Goal: Information Seeking & Learning: Learn about a topic

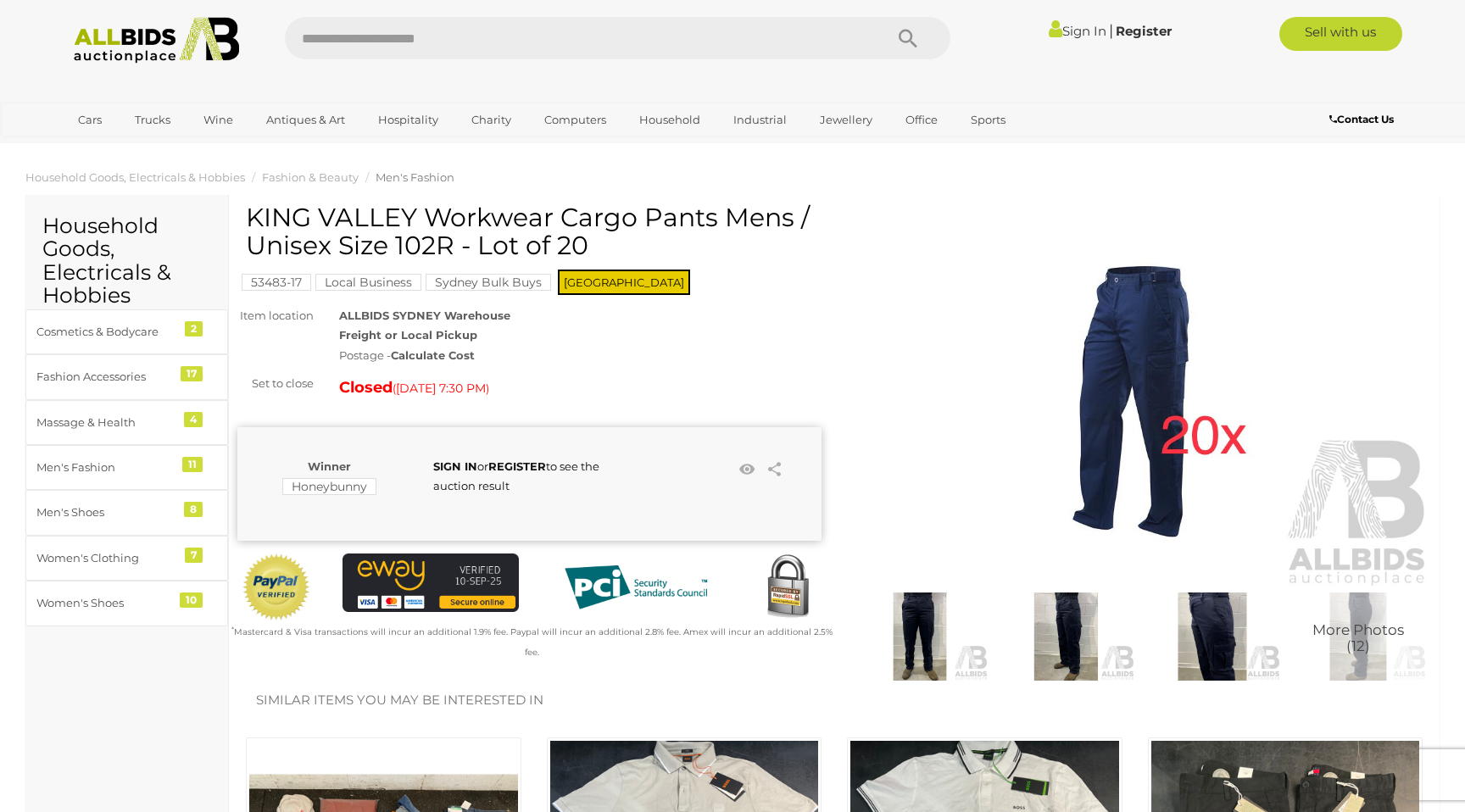
click at [1152, 346] on img at bounding box center [1139, 400] width 585 height 376
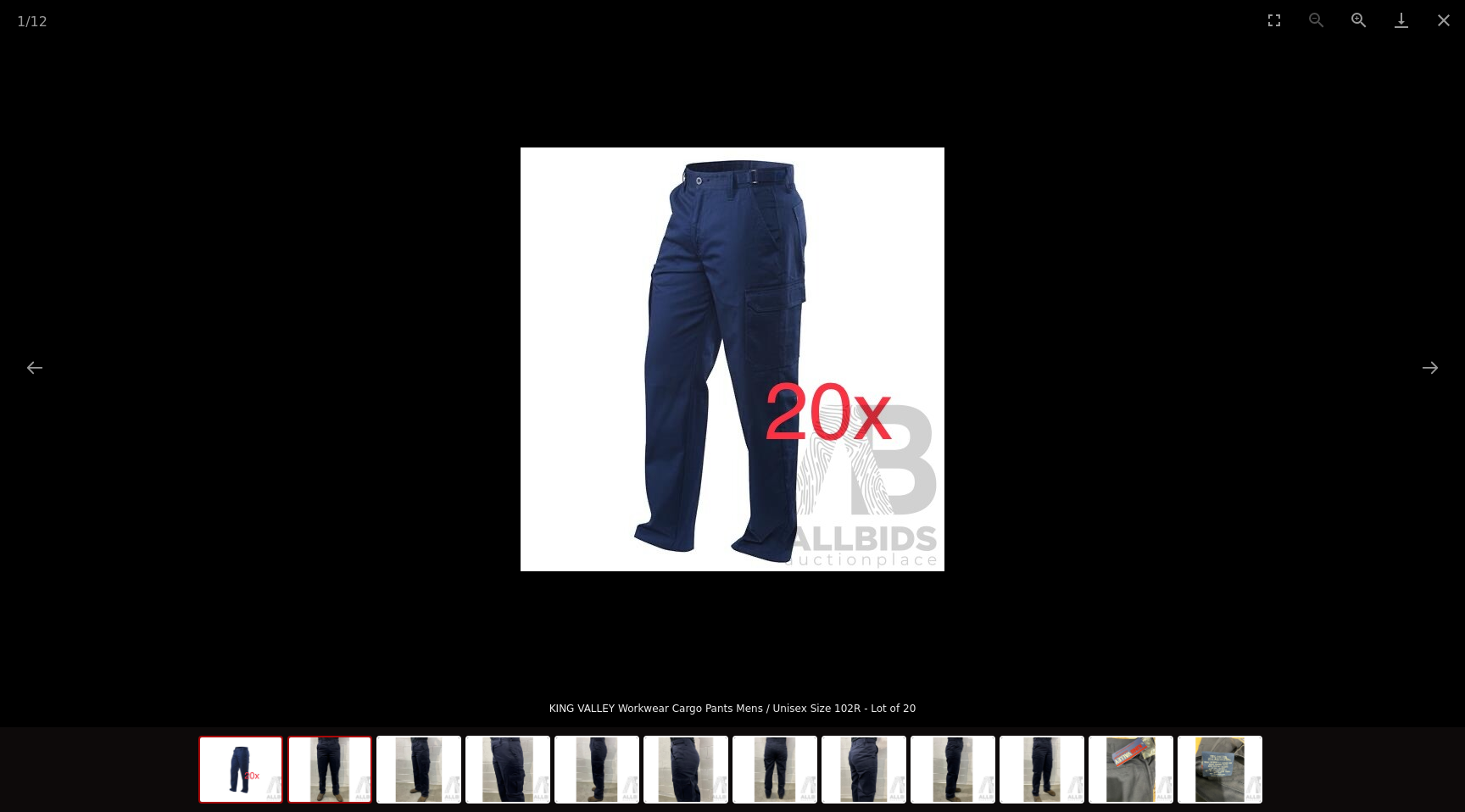
click at [328, 784] on img at bounding box center [330, 769] width 81 height 64
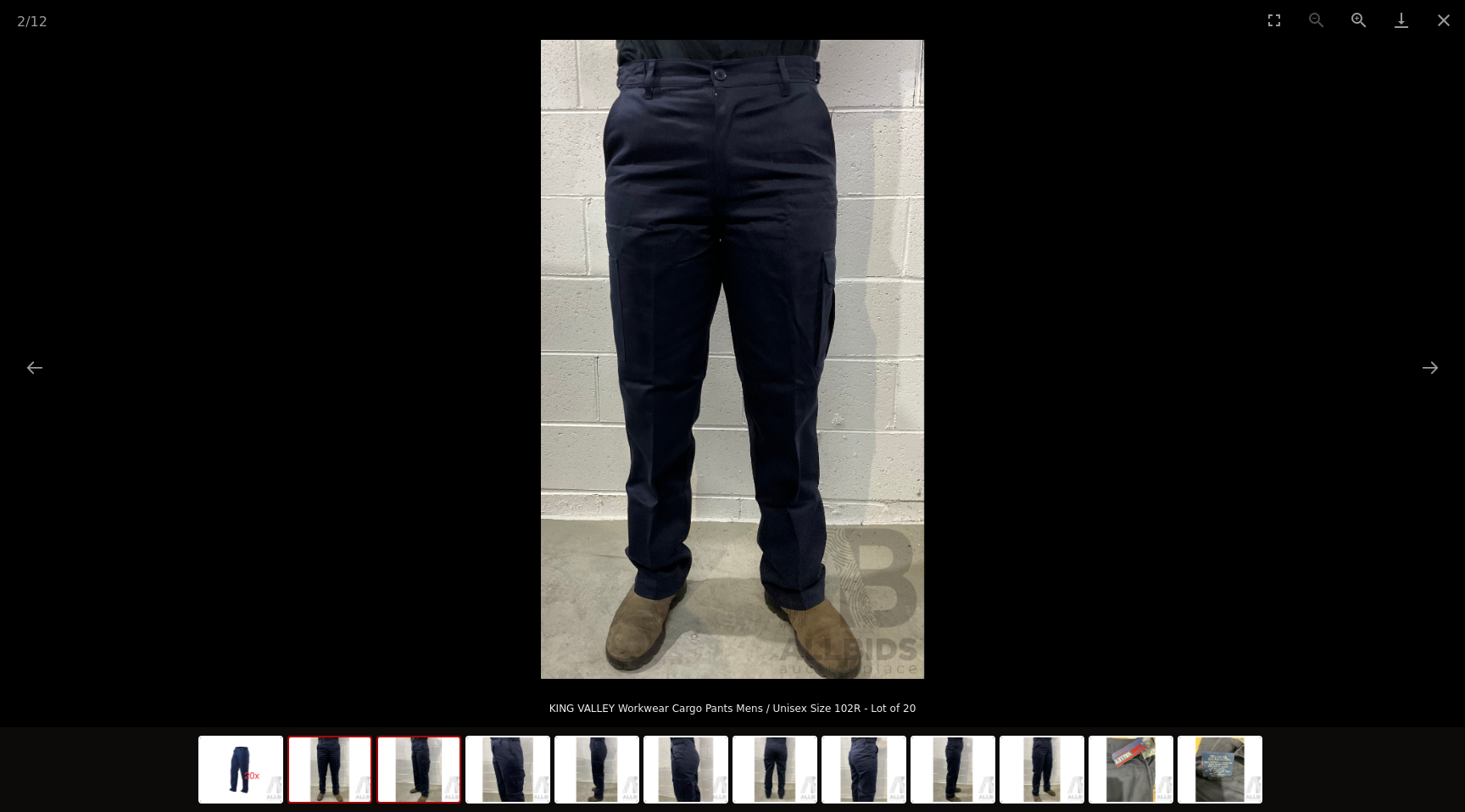
click at [416, 774] on img at bounding box center [419, 769] width 81 height 64
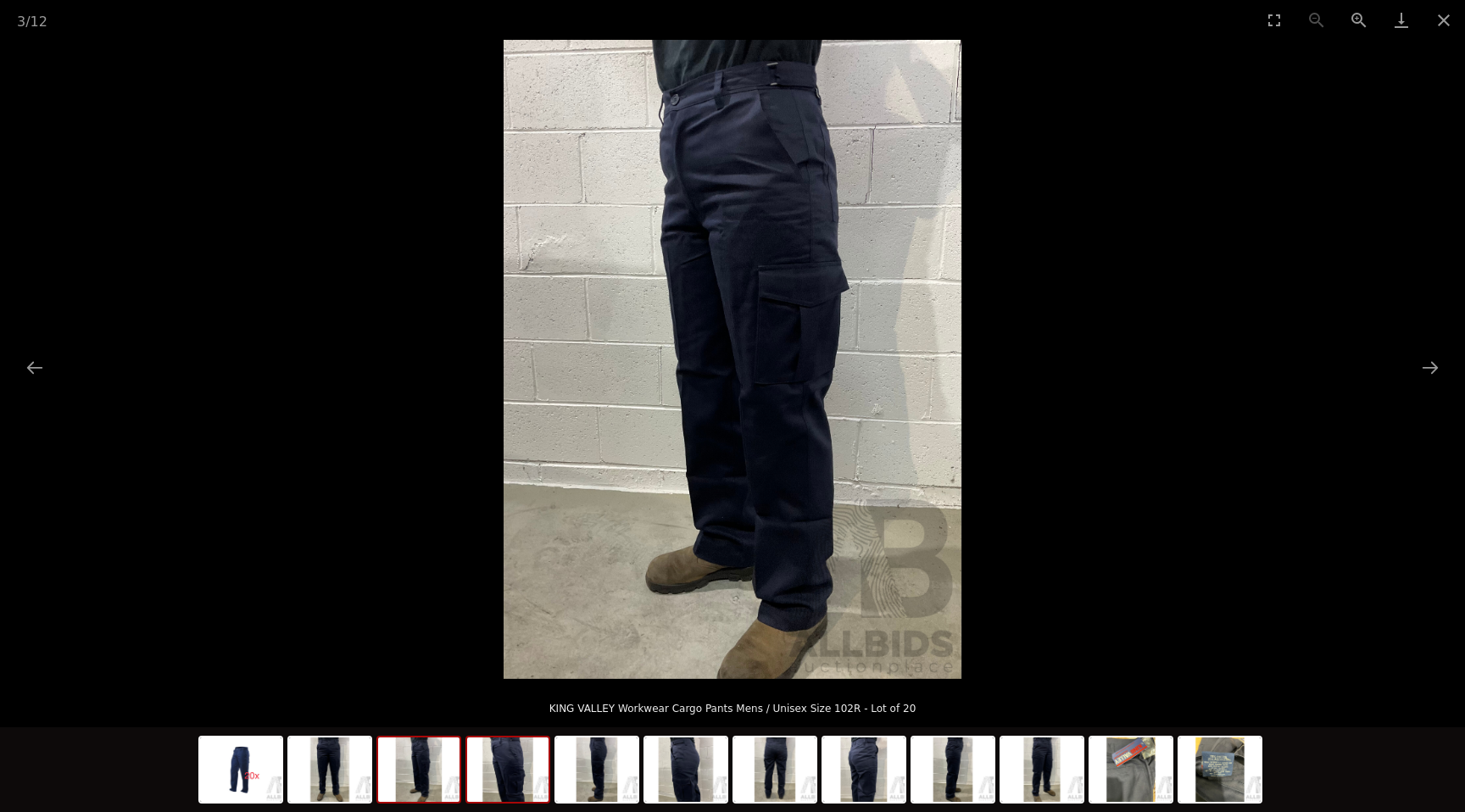
click at [514, 770] on img at bounding box center [508, 769] width 81 height 64
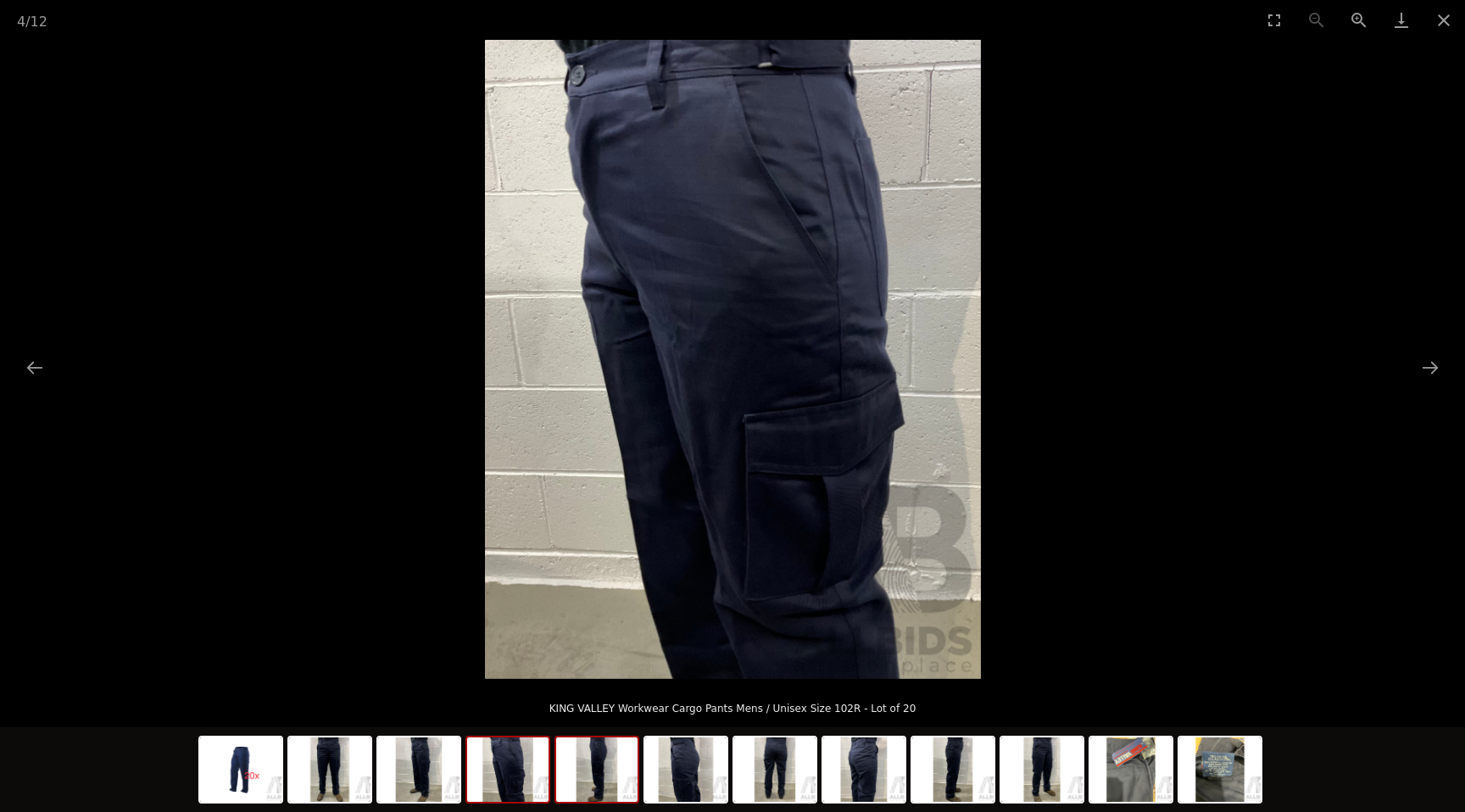
click at [612, 766] on img at bounding box center [597, 769] width 81 height 64
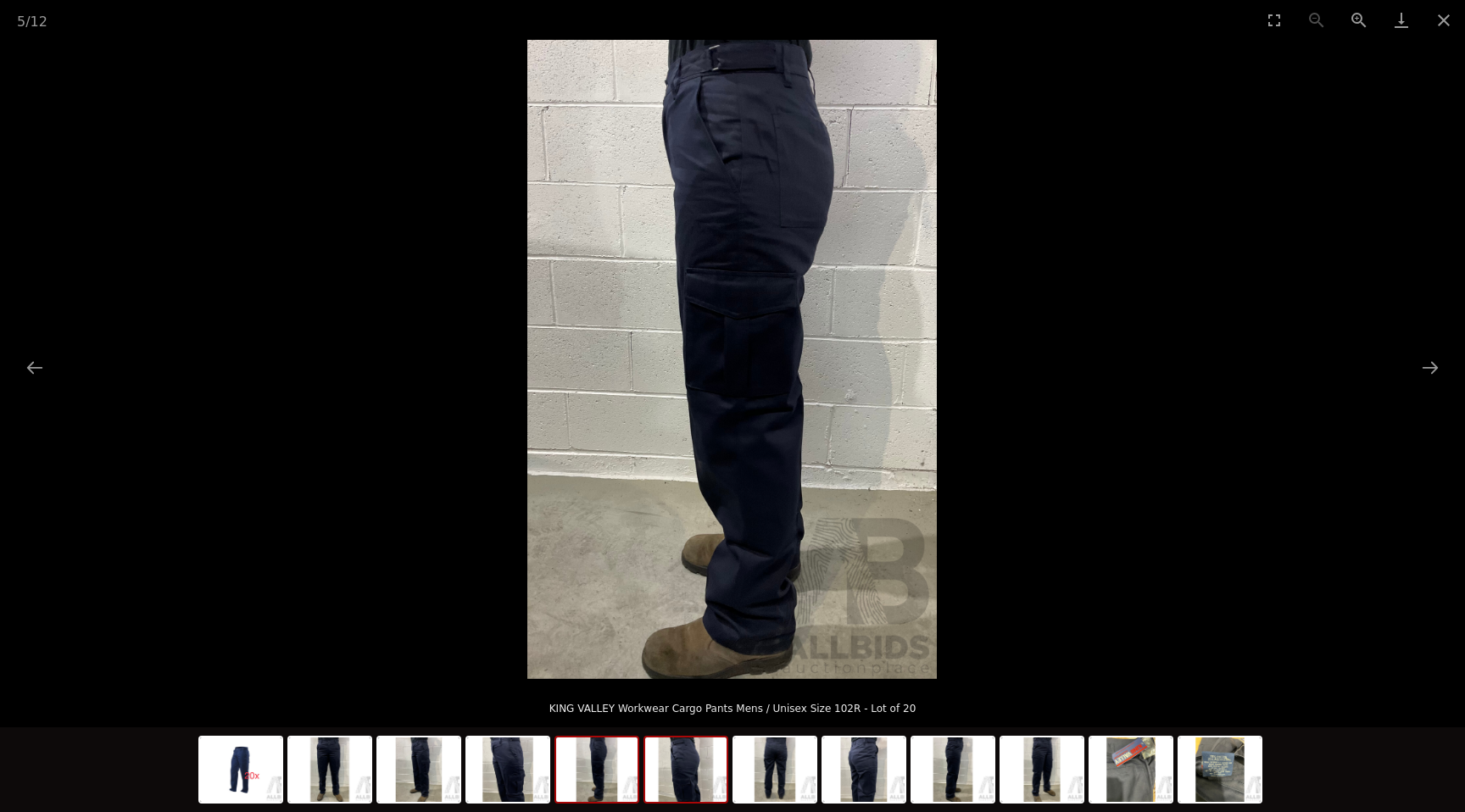
click at [691, 766] on img at bounding box center [686, 769] width 81 height 64
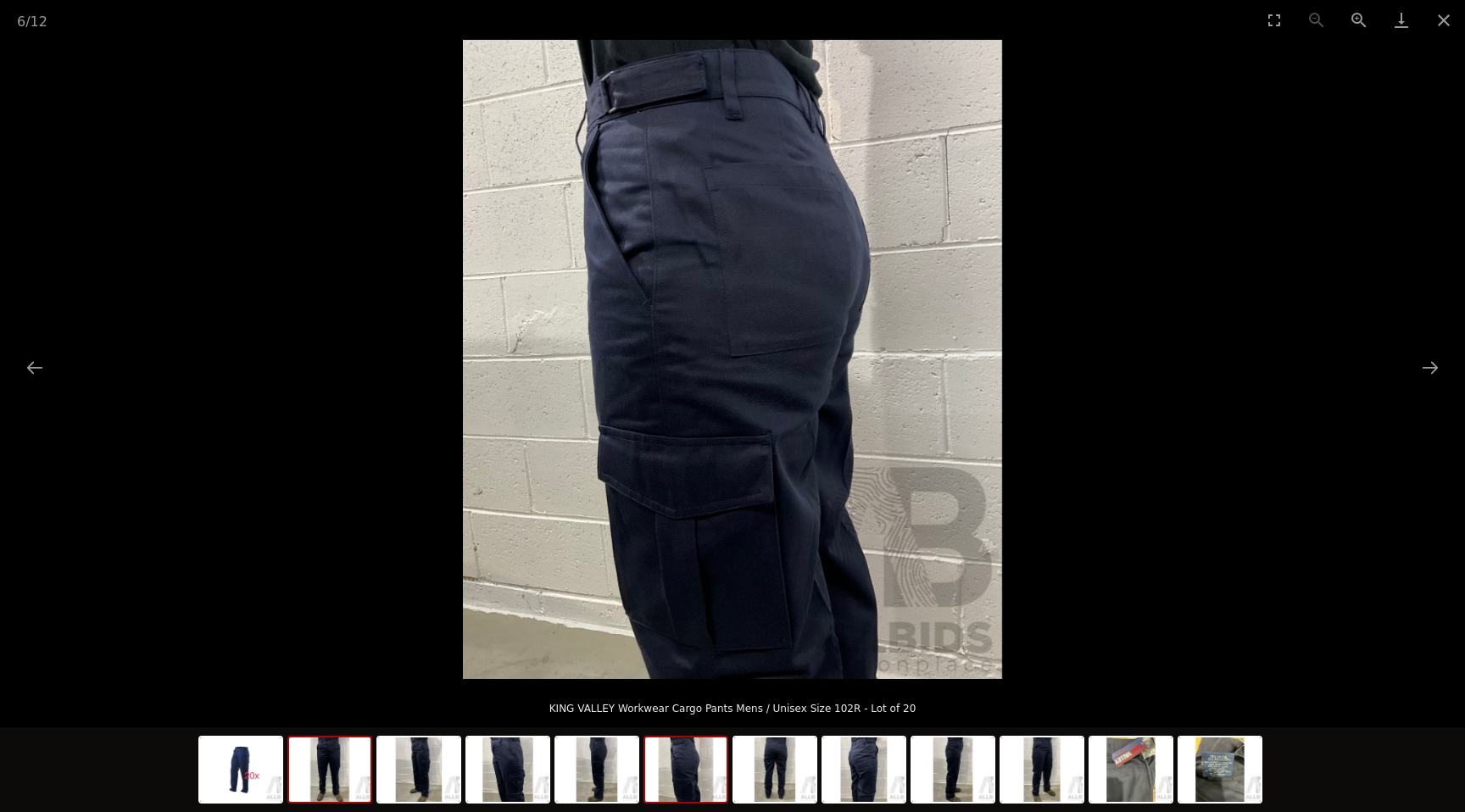
click at [328, 758] on img at bounding box center [330, 769] width 81 height 64
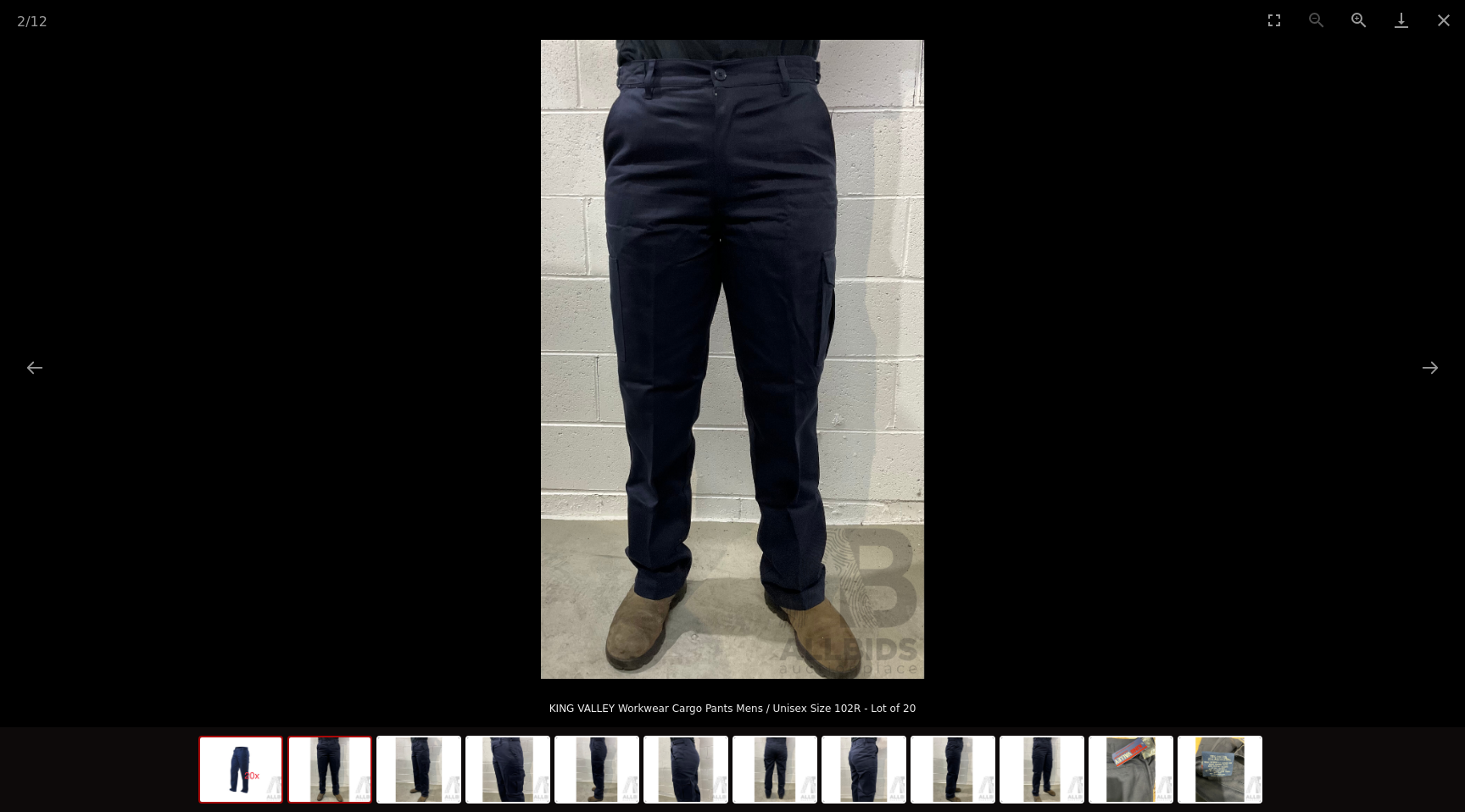
click at [267, 766] on img at bounding box center [240, 769] width 81 height 64
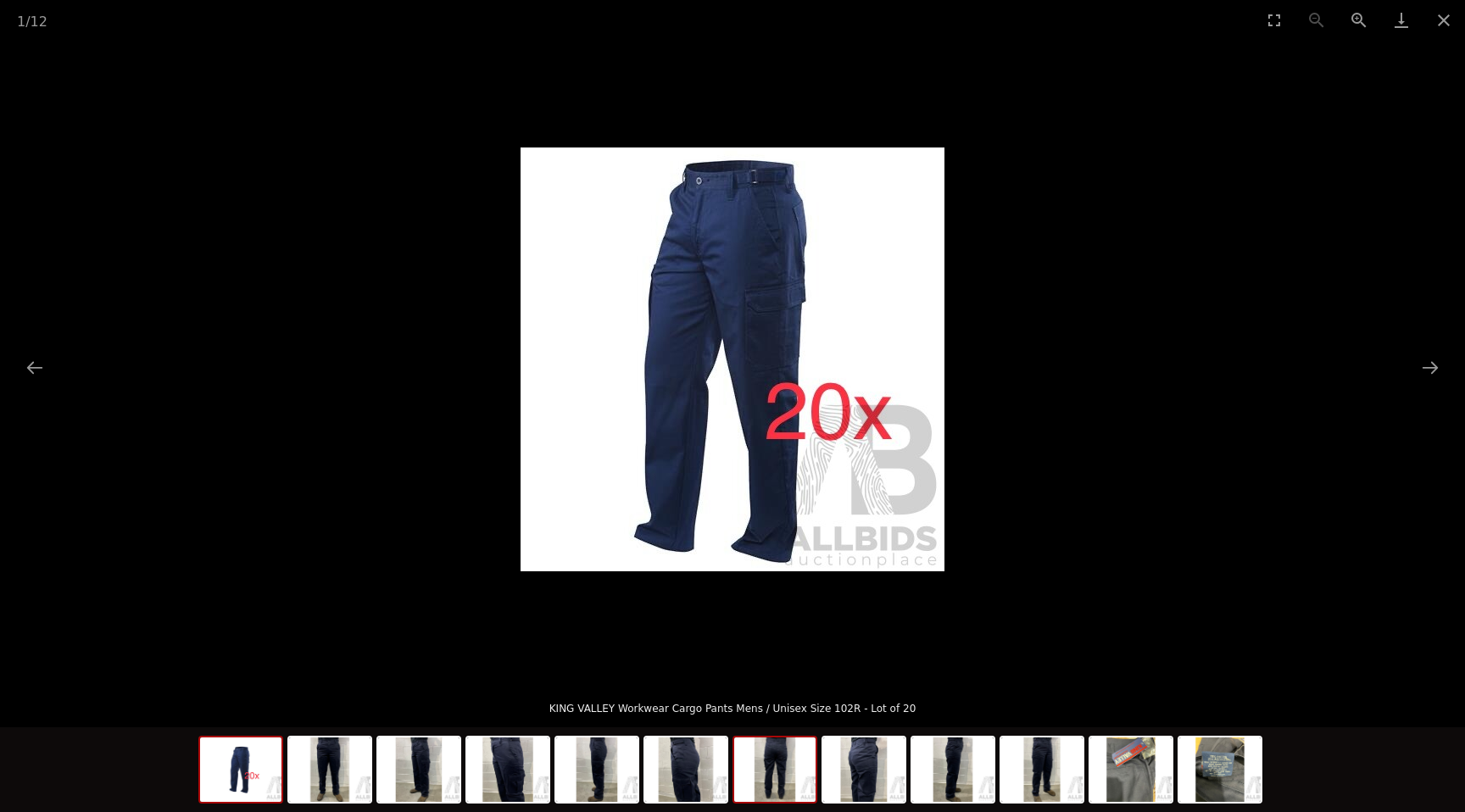
click at [785, 765] on img at bounding box center [775, 769] width 81 height 64
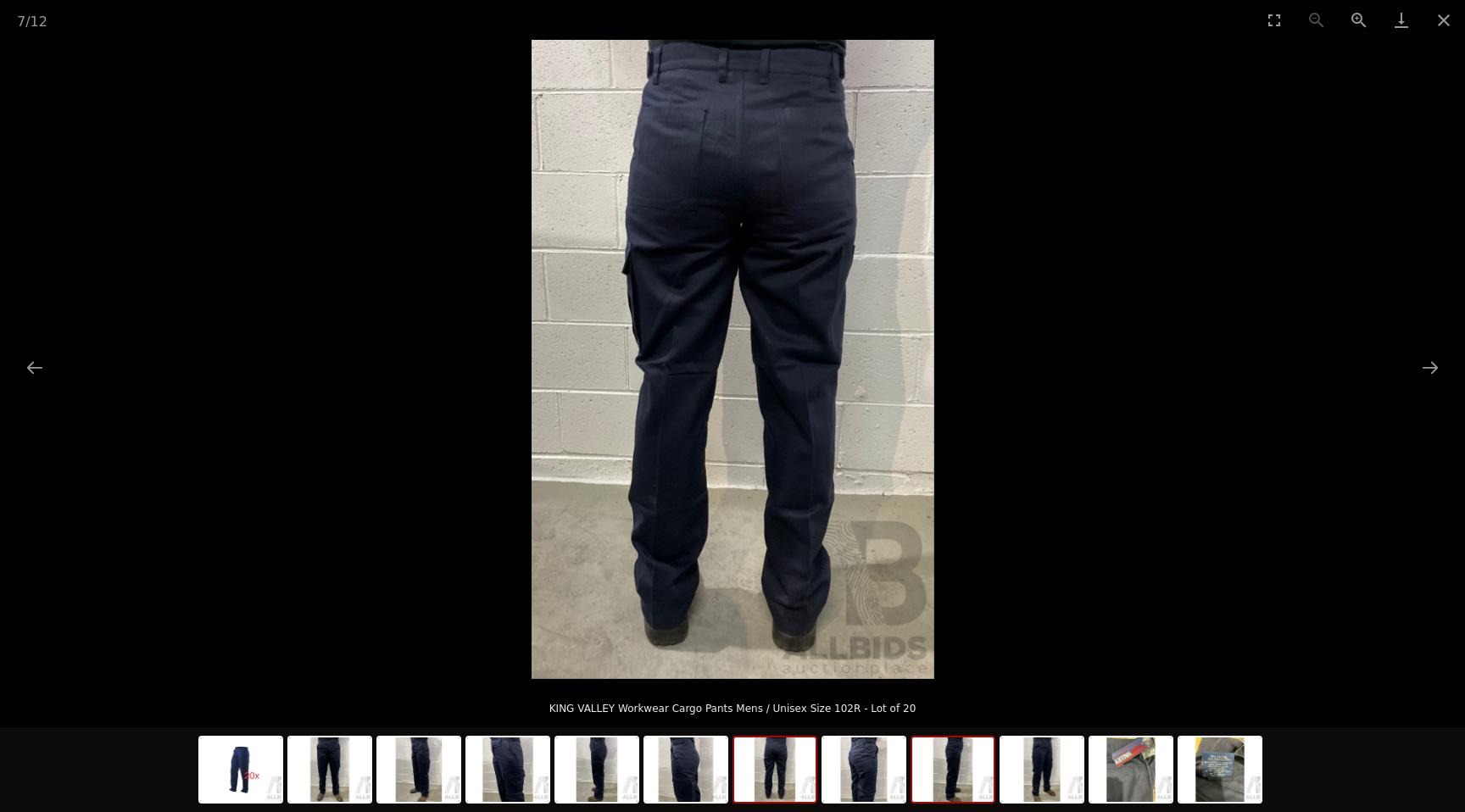
click at [964, 761] on img at bounding box center [953, 769] width 81 height 64
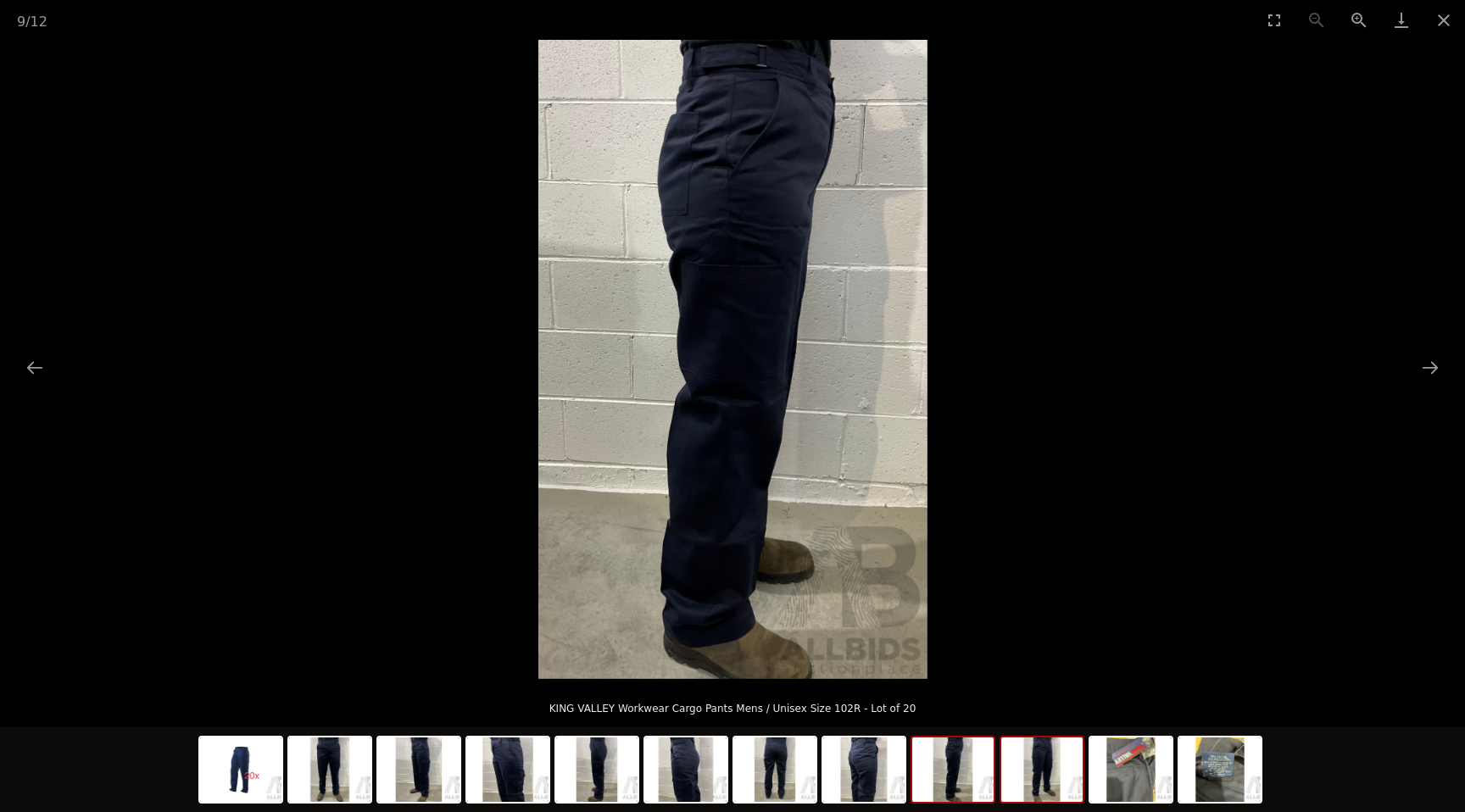
click at [1059, 768] on img at bounding box center [1042, 769] width 81 height 64
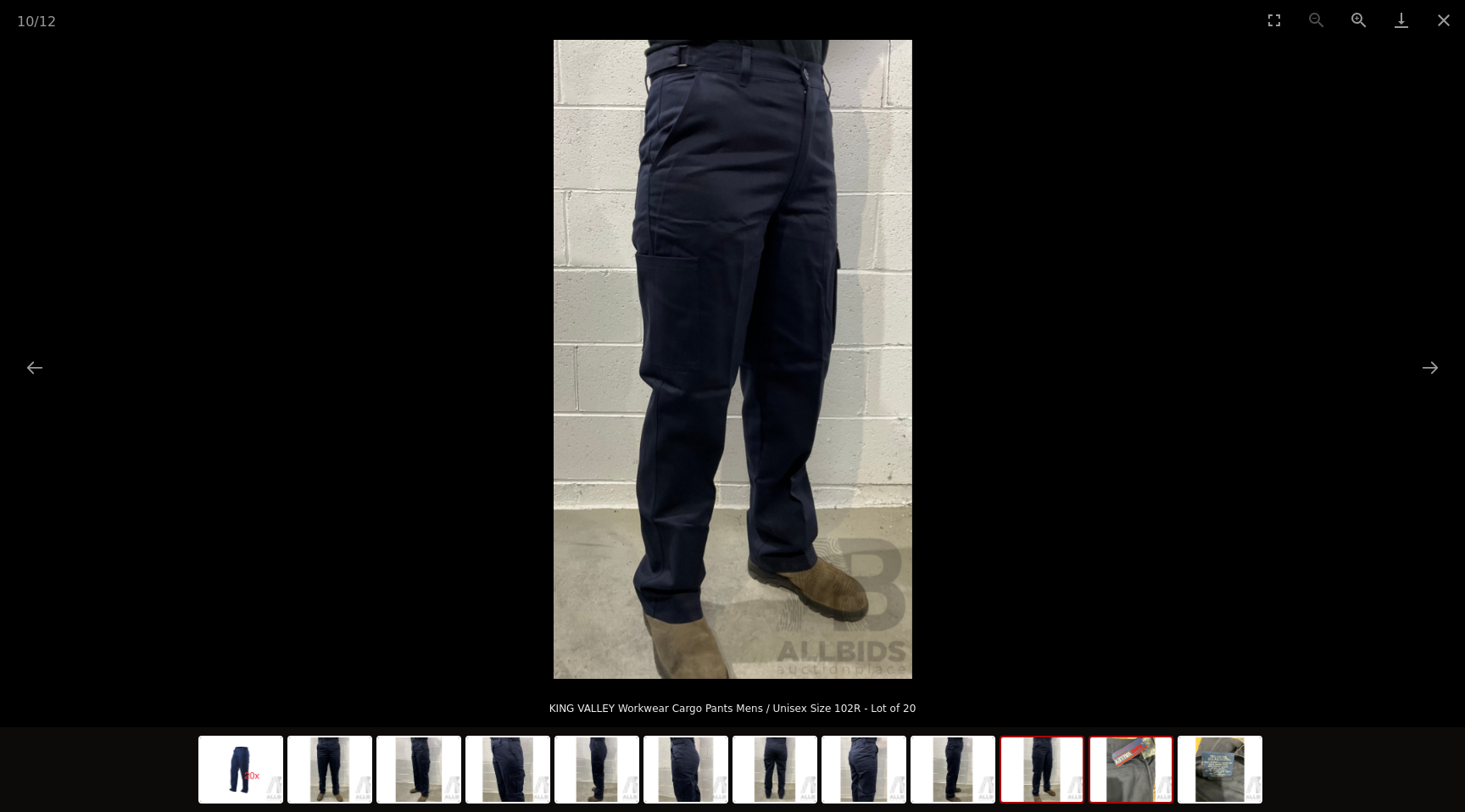
click at [1139, 766] on img at bounding box center [1131, 769] width 81 height 64
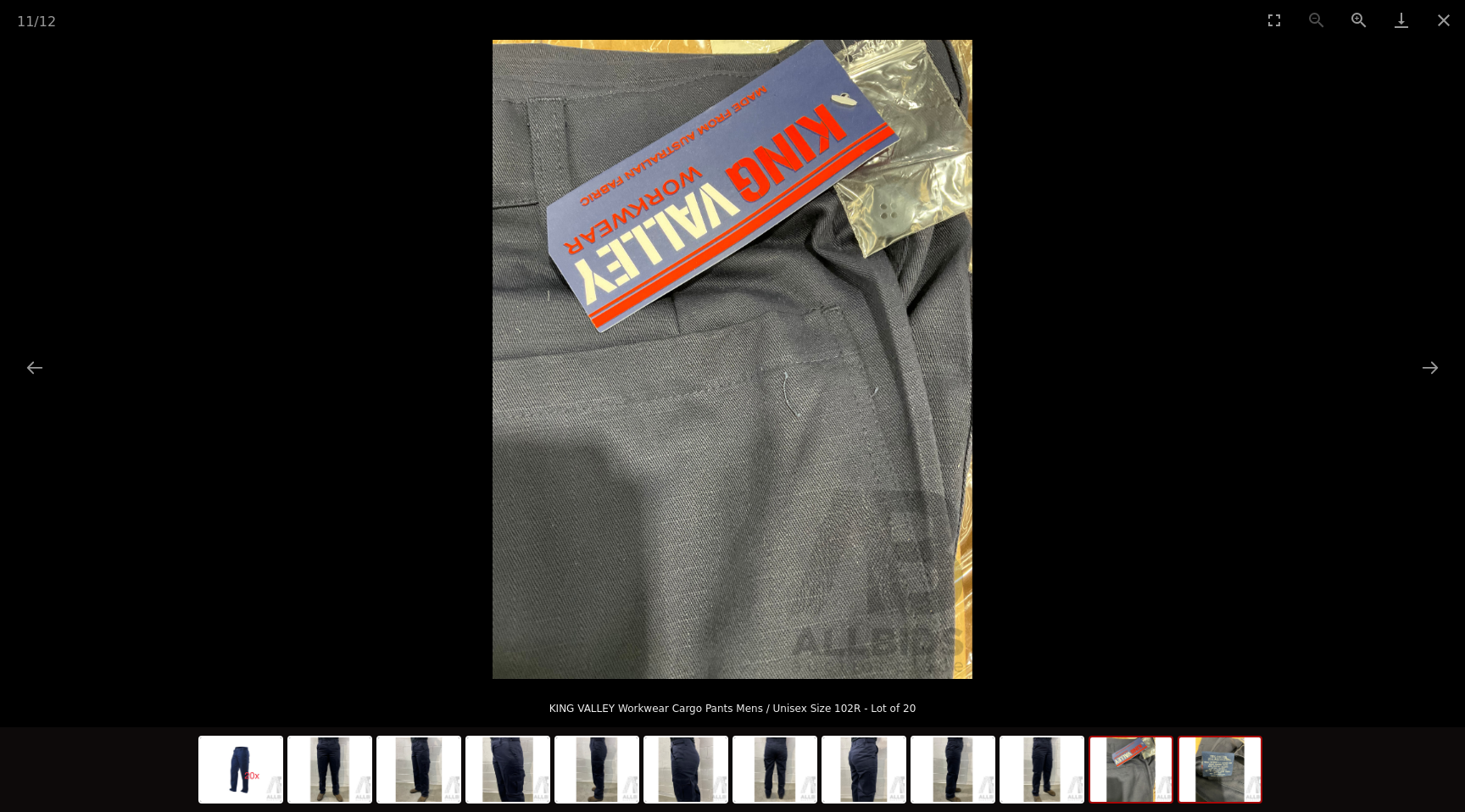
click at [1223, 768] on img at bounding box center [1221, 769] width 81 height 64
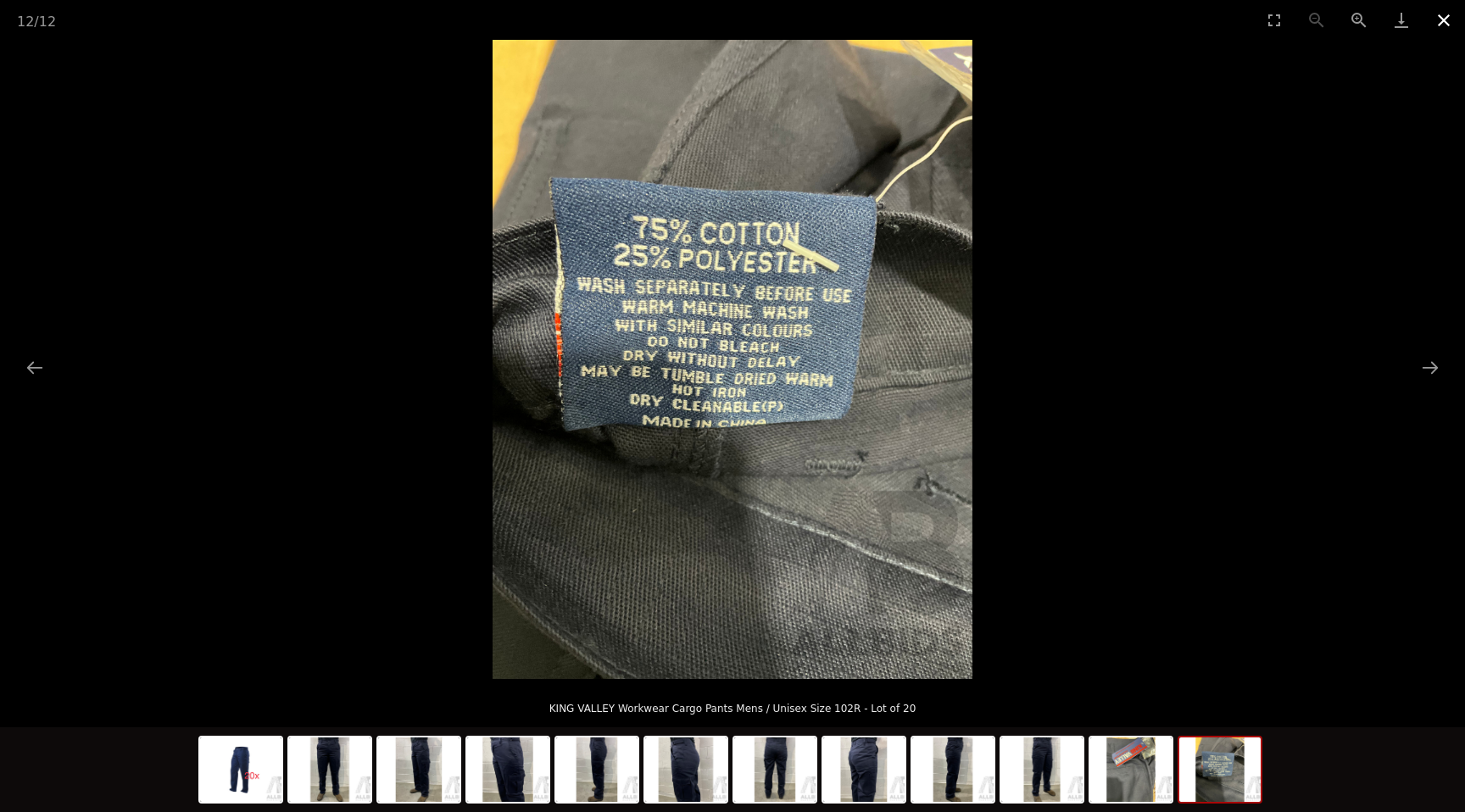
click at [1438, 18] on button "Close gallery" at bounding box center [1445, 19] width 43 height 40
